Goal: Information Seeking & Learning: Learn about a topic

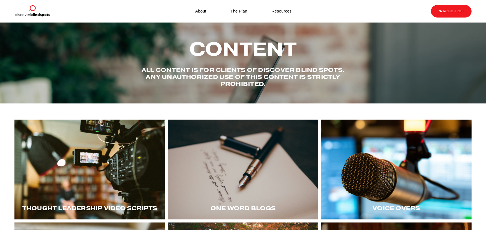
click at [239, 11] on link "The Plan" at bounding box center [238, 12] width 17 height 8
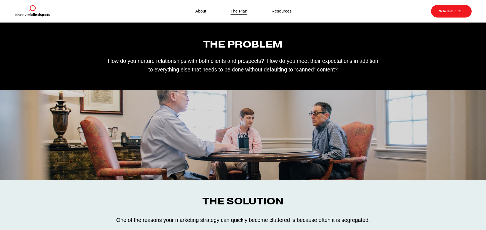
click at [283, 10] on link "Resources" at bounding box center [281, 12] width 20 height 8
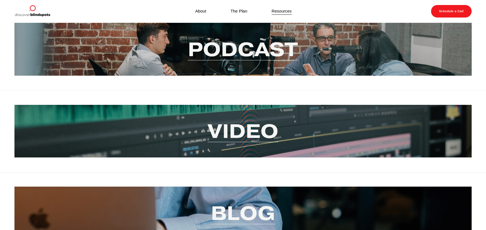
click at [273, 43] on link "Podcast" at bounding box center [243, 49] width 110 height 25
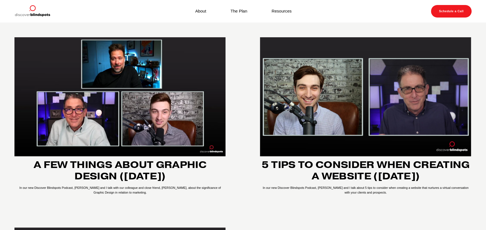
click at [285, 11] on link "Resources" at bounding box center [281, 12] width 20 height 8
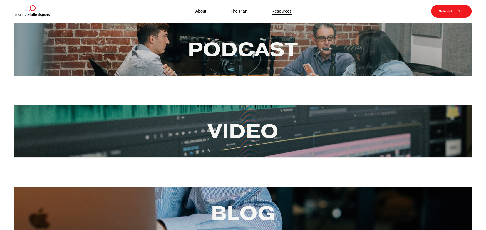
click at [253, 134] on link "Video" at bounding box center [243, 130] width 71 height 25
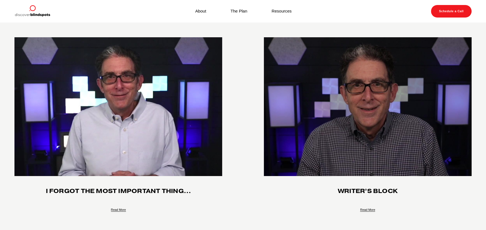
click at [284, 11] on link "Resources" at bounding box center [281, 12] width 20 height 8
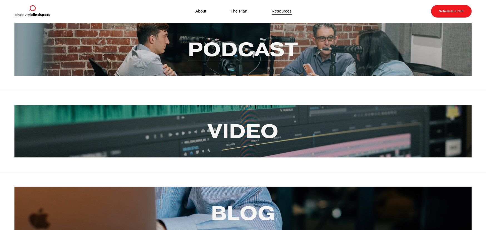
click at [35, 14] on img at bounding box center [32, 11] width 36 height 13
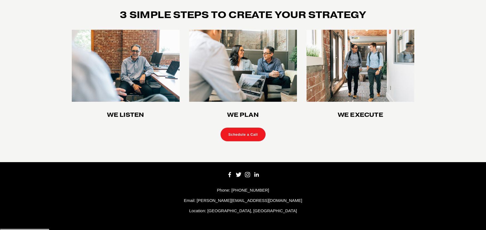
scroll to position [1468, 0]
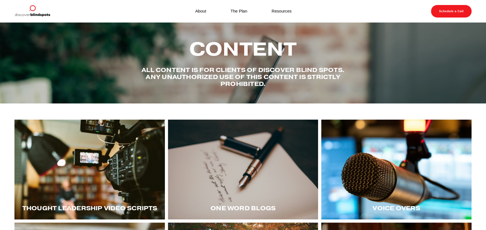
click at [103, 183] on div at bounding box center [89, 169] width 150 height 100
click at [401, 175] on div at bounding box center [396, 169] width 150 height 100
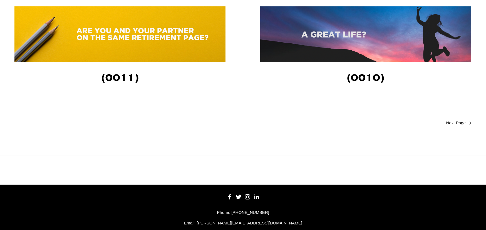
scroll to position [1250, 0]
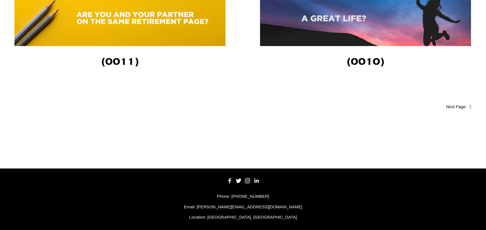
drag, startPoint x: 450, startPoint y: 108, endPoint x: 445, endPoint y: 108, distance: 5.3
click at [450, 108] on span "Older Posts" at bounding box center [444, 106] width 41 height 7
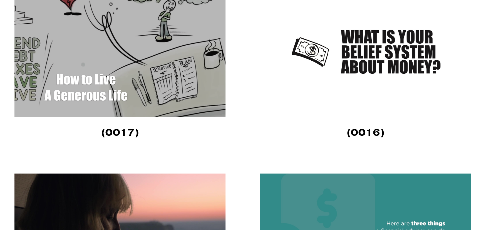
scroll to position [1222, 0]
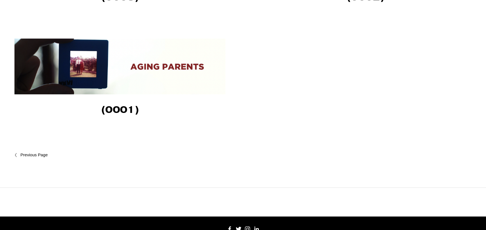
scroll to position [639, 0]
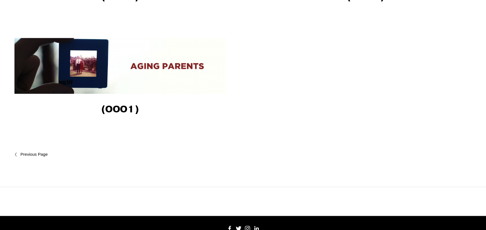
drag, startPoint x: 38, startPoint y: 155, endPoint x: 41, endPoint y: 155, distance: 3.9
click at [38, 155] on span "Newer Posts" at bounding box center [45, 154] width 51 height 7
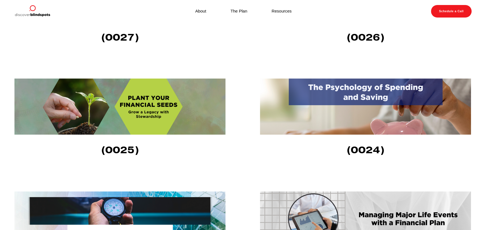
scroll to position [361, 0]
